Goal: Consume media (video, audio)

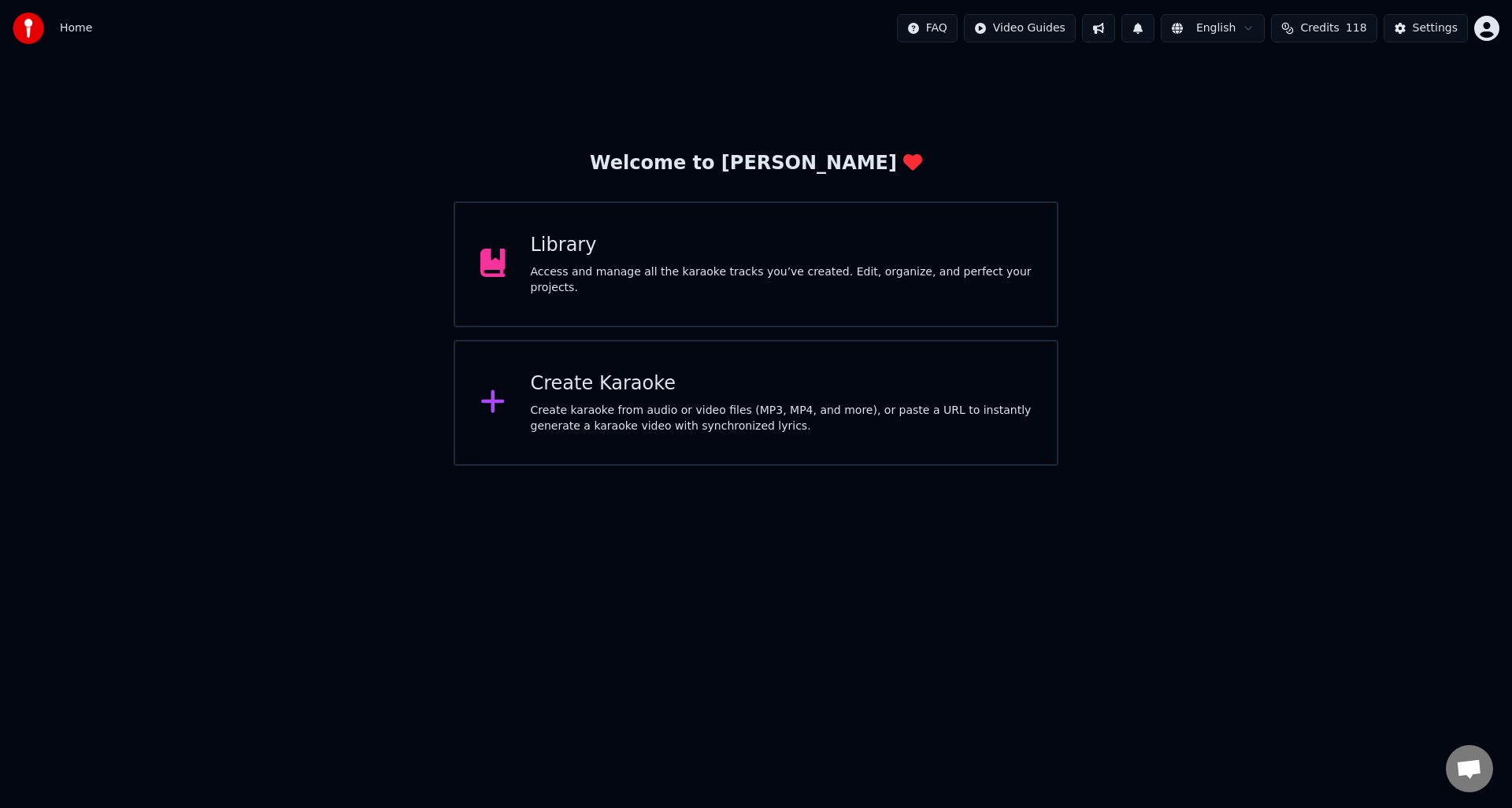
click at [727, 264] on div "Access and manage all the karaoke tracks you’ve created. Edit, organize, and pe…" at bounding box center [782, 280] width 502 height 31
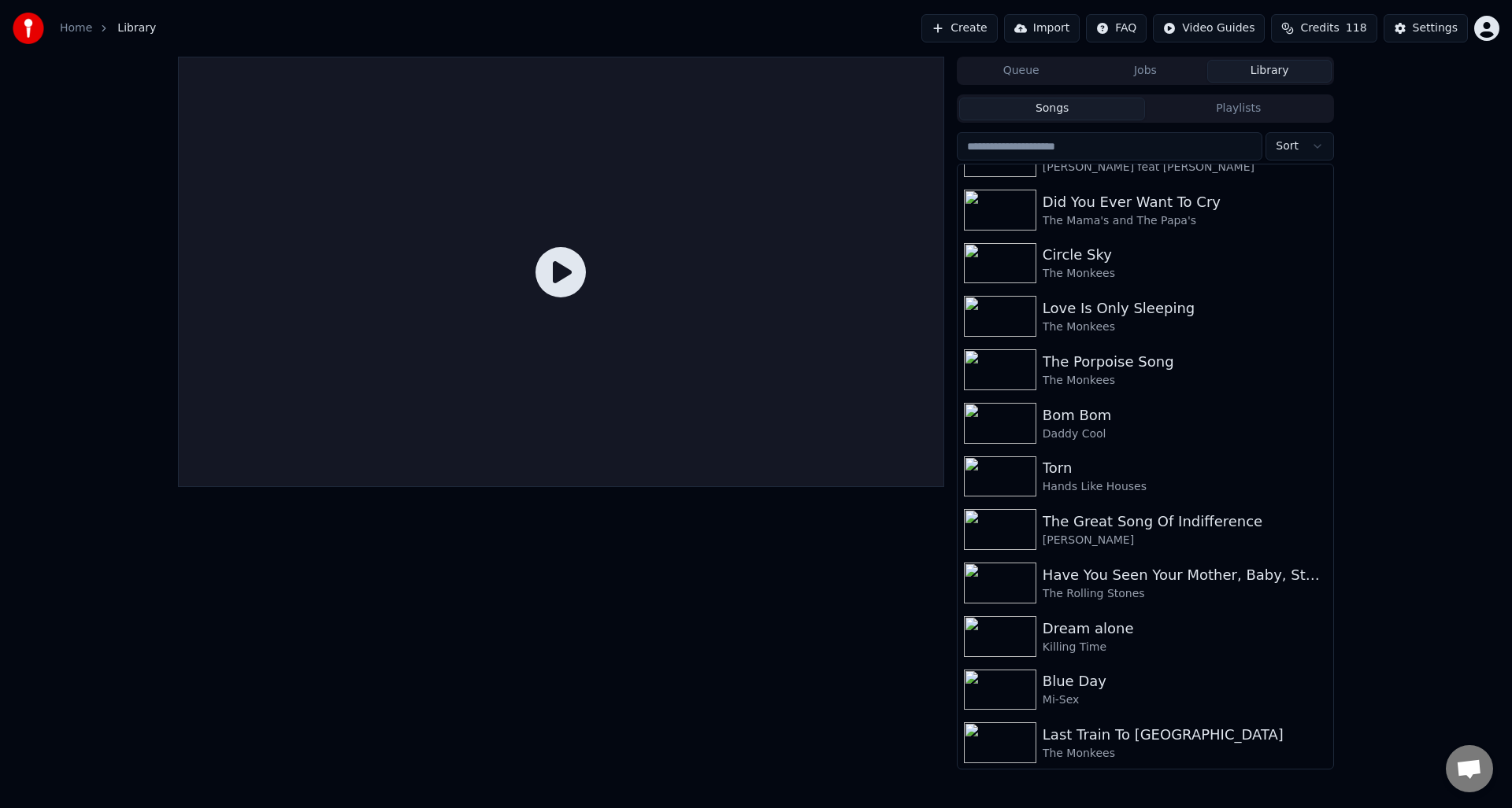
scroll to position [5546, 0]
click at [1149, 426] on div "Daddy Cool" at bounding box center [1176, 434] width 269 height 16
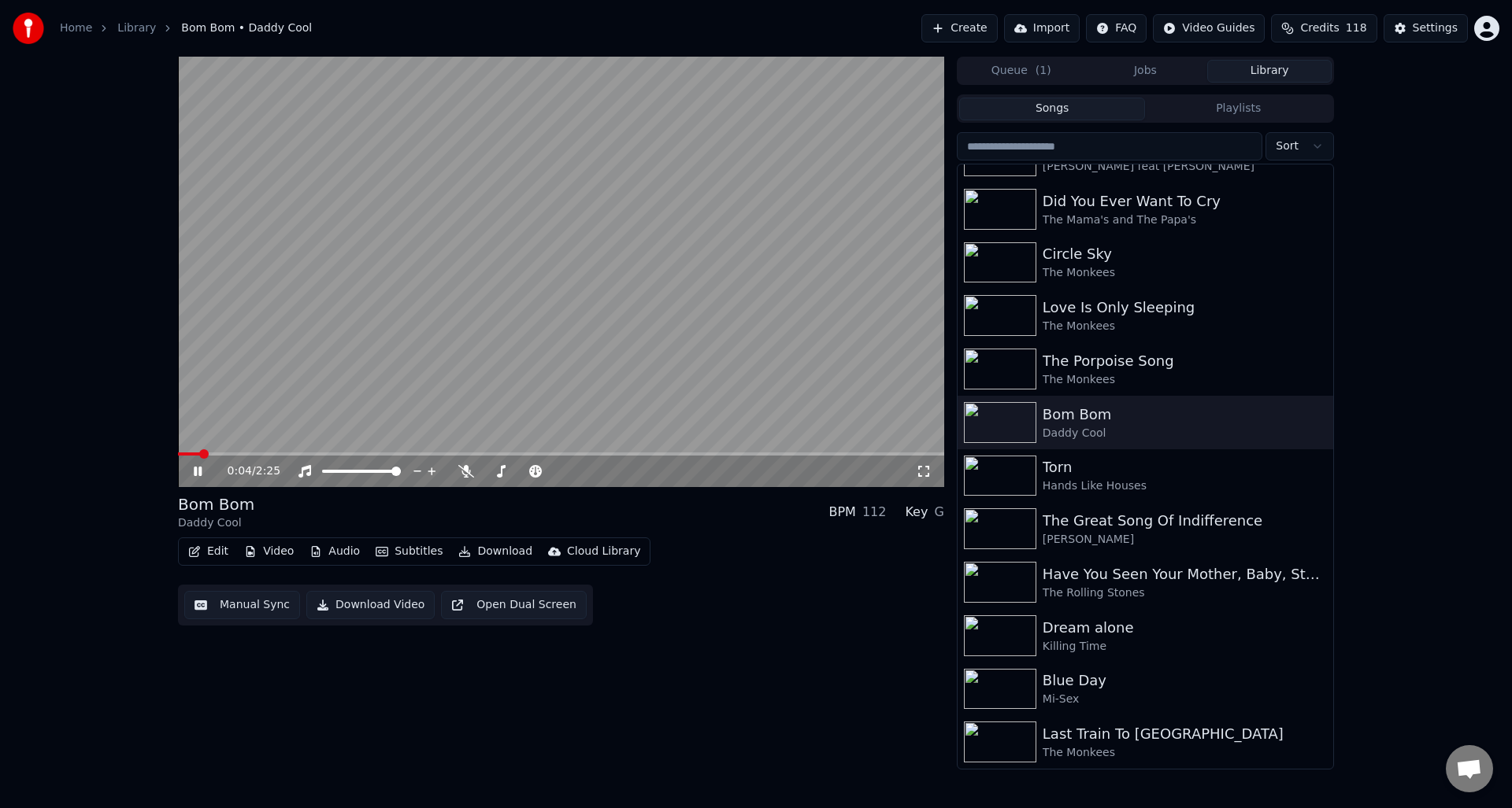
click at [196, 469] on icon at bounding box center [198, 472] width 8 height 10
click at [178, 453] on span at bounding box center [183, 454] width 10 height 10
click at [175, 453] on div "0:00 / 2:25 Bom Bom Daddy Cool BPM 112 Key G Edit Video Audio Subtitles Downloa…" at bounding box center [756, 413] width 1181 height 713
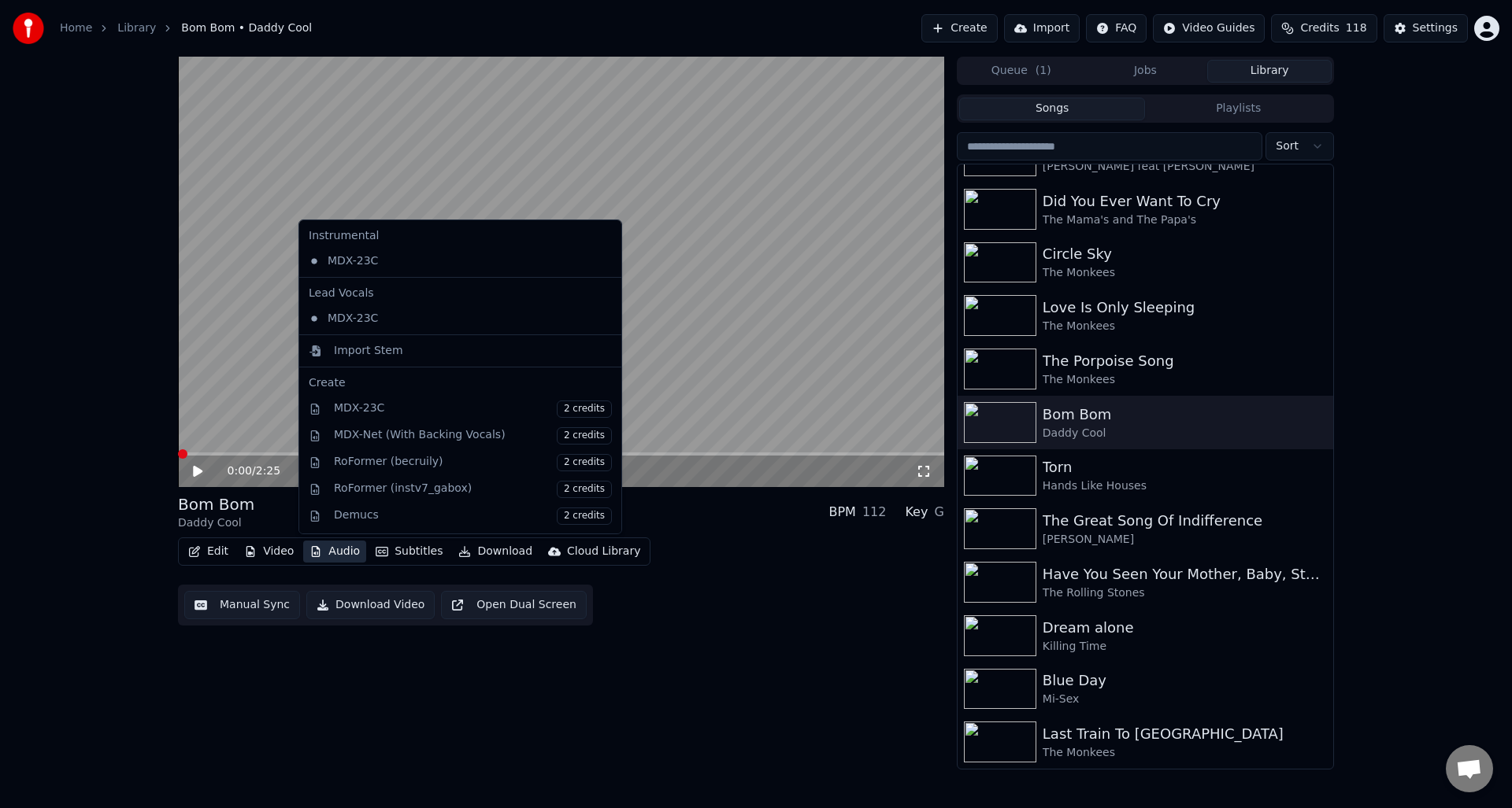
click at [334, 554] on button "Audio" at bounding box center [335, 551] width 63 height 22
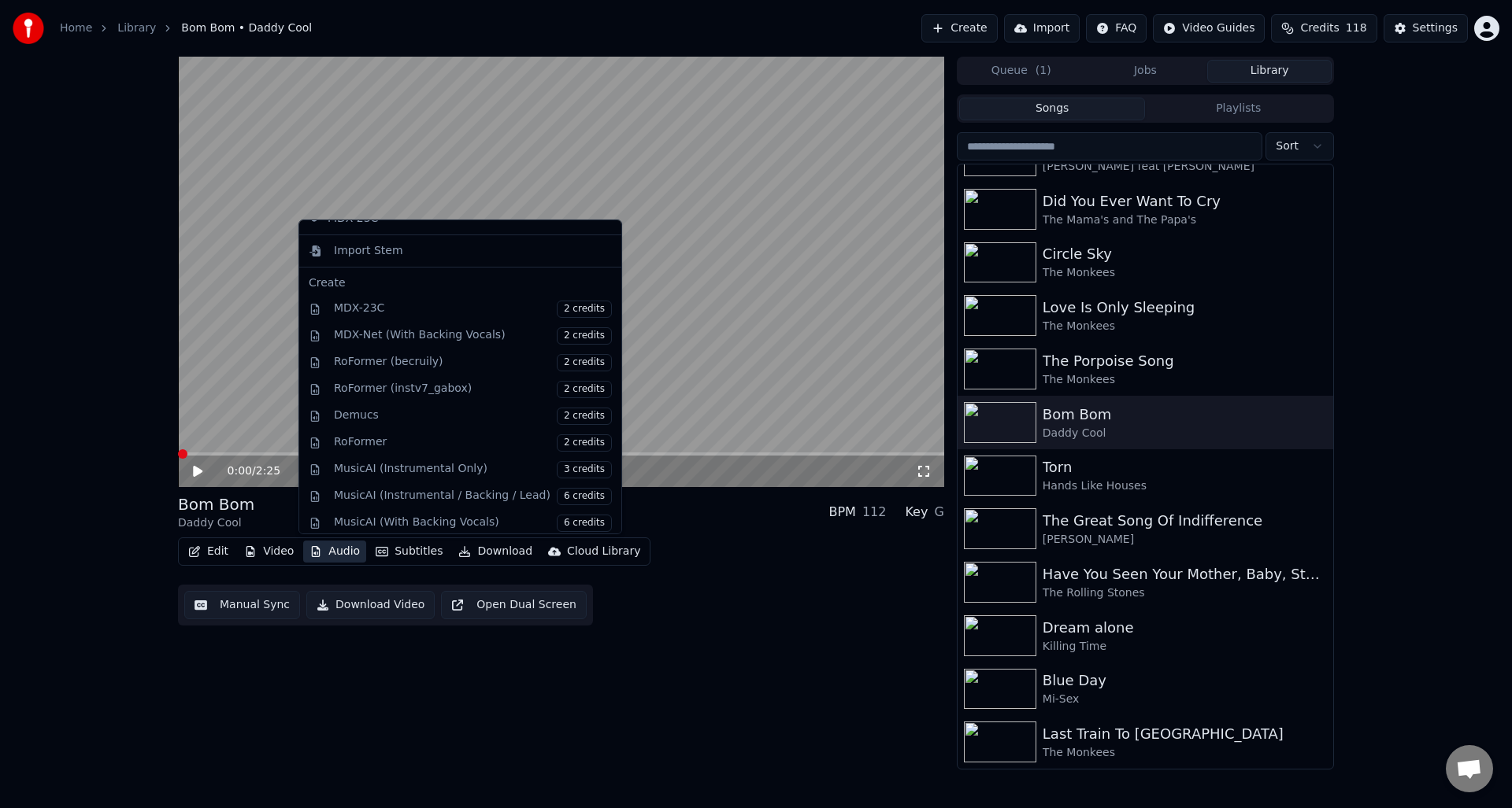
scroll to position [110, 0]
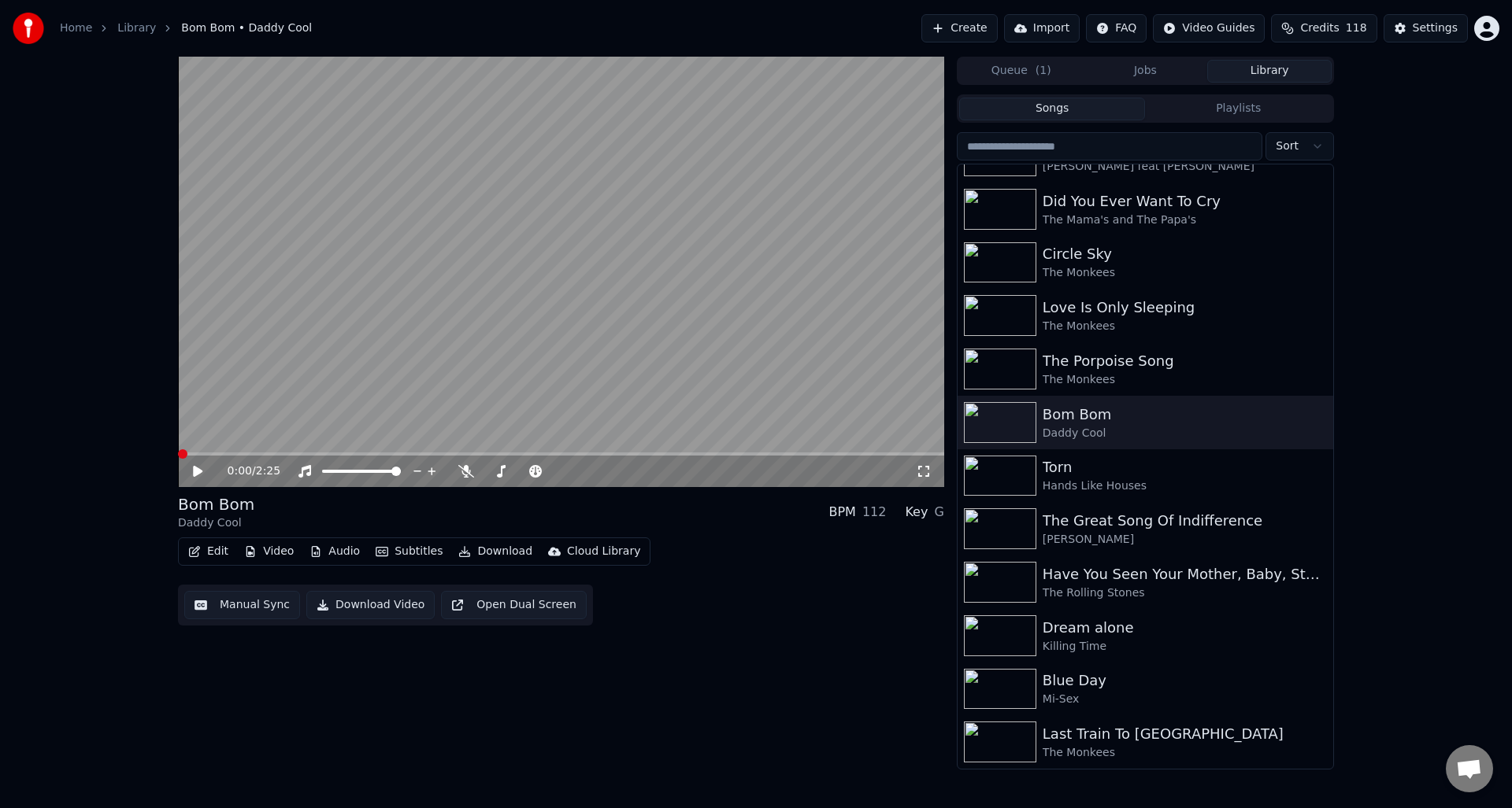
click at [700, 551] on div "Edit Video Audio Subtitles Download Cloud Library Manual Sync Download Video Op…" at bounding box center [561, 581] width 766 height 88
